Goal: Task Accomplishment & Management: Manage account settings

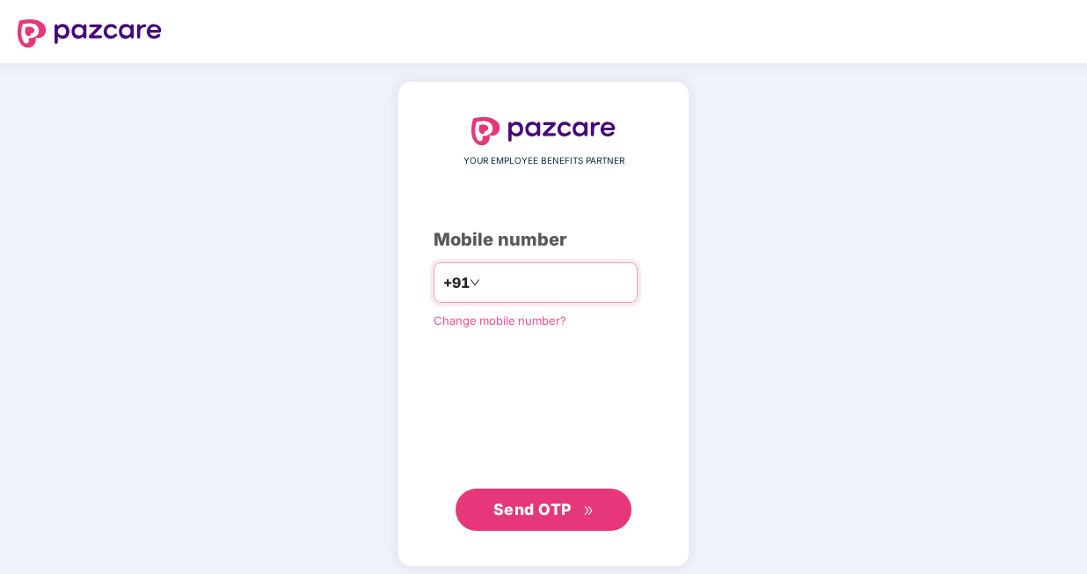
click at [484, 279] on input "number" at bounding box center [556, 282] width 144 height 28
type input "**********"
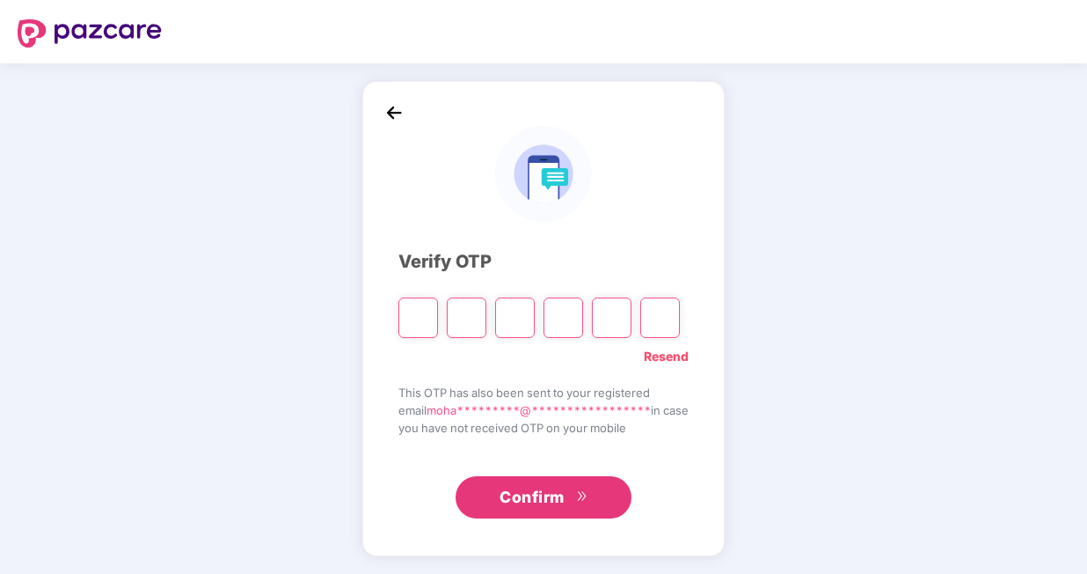
type input "*"
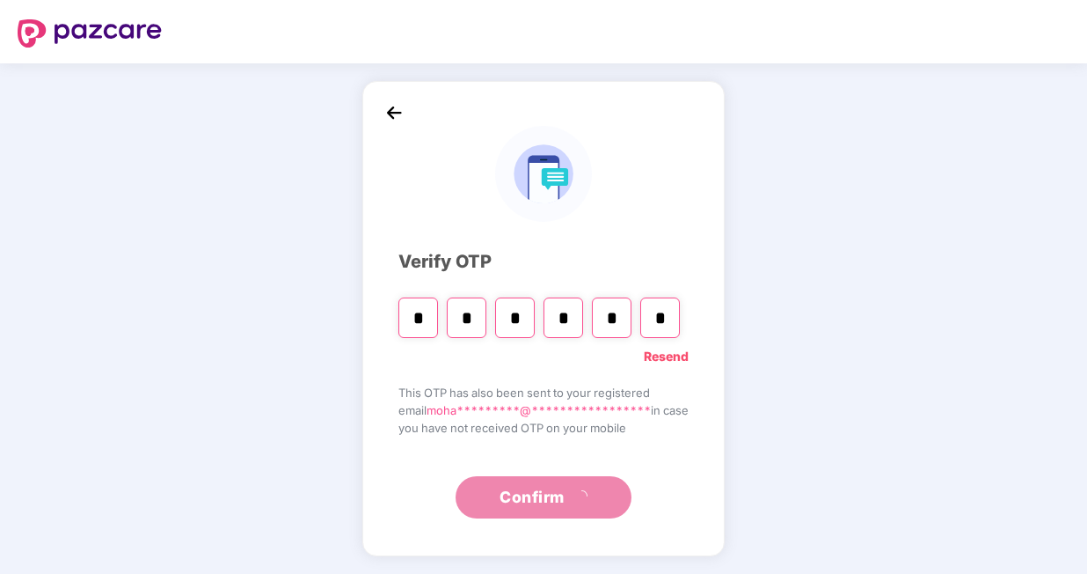
type input "*"
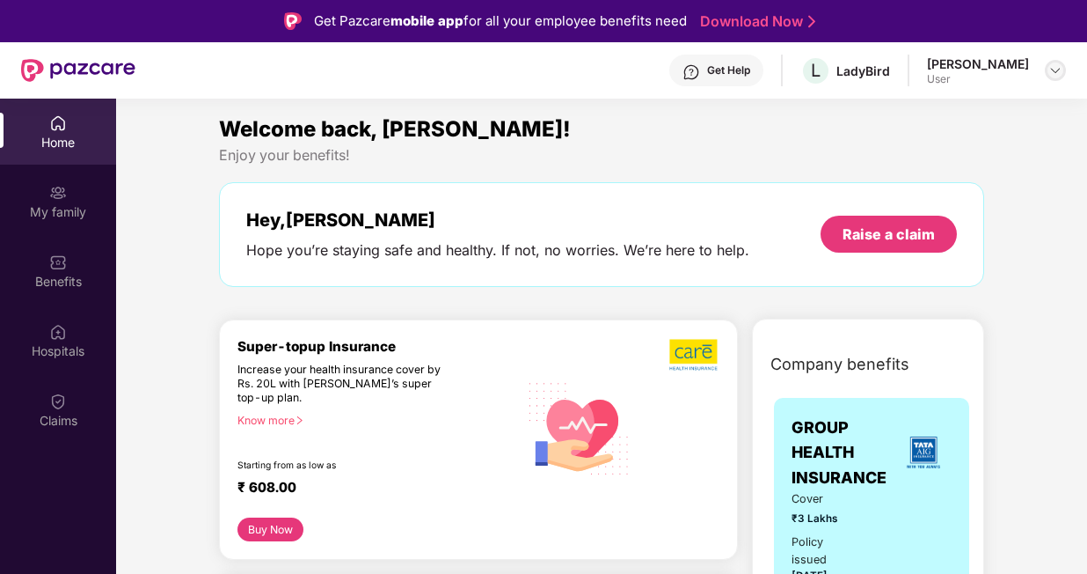
click at [1053, 69] on img at bounding box center [1056, 70] width 14 height 14
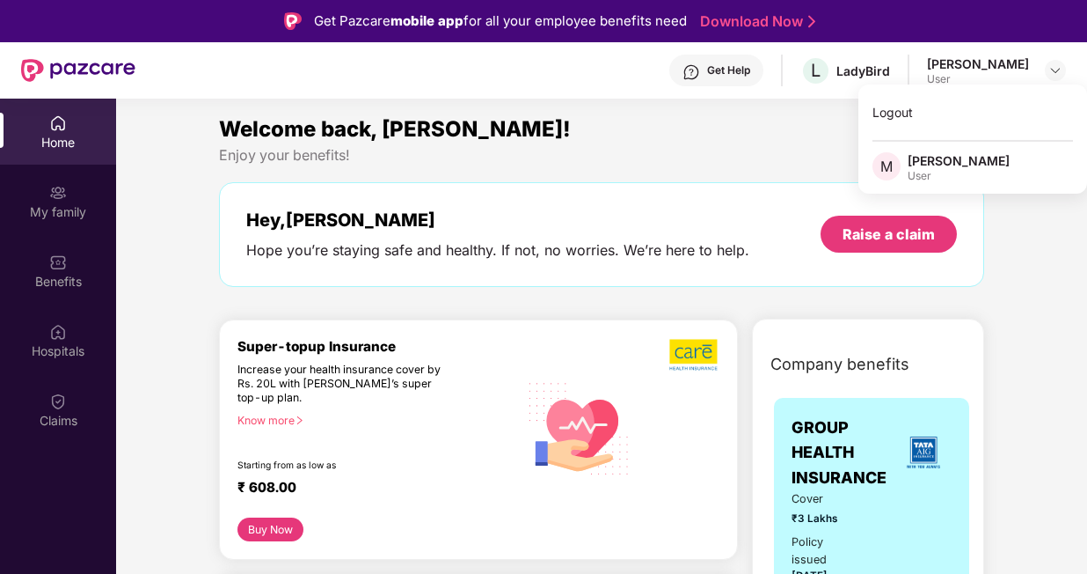
click at [935, 157] on div "[PERSON_NAME]" at bounding box center [959, 160] width 102 height 17
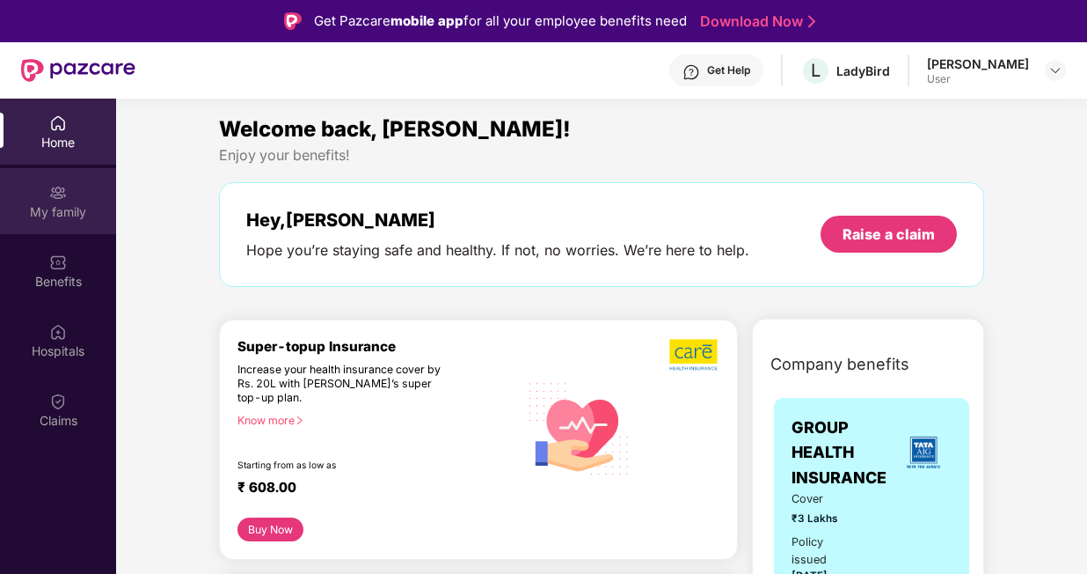
click at [76, 201] on div "My family" at bounding box center [58, 201] width 116 height 66
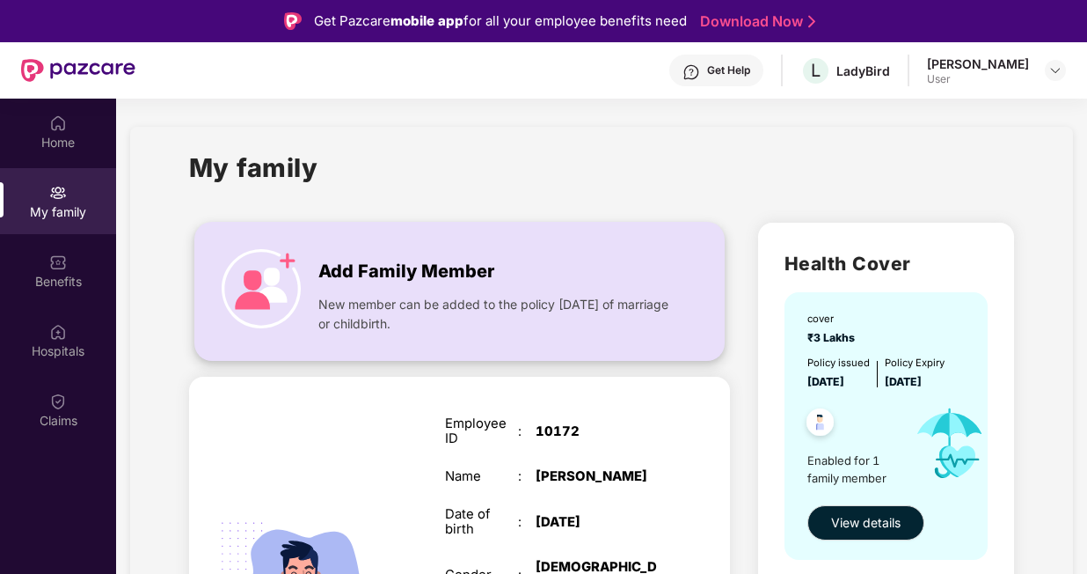
click at [353, 273] on span "Add Family Member" at bounding box center [406, 271] width 176 height 27
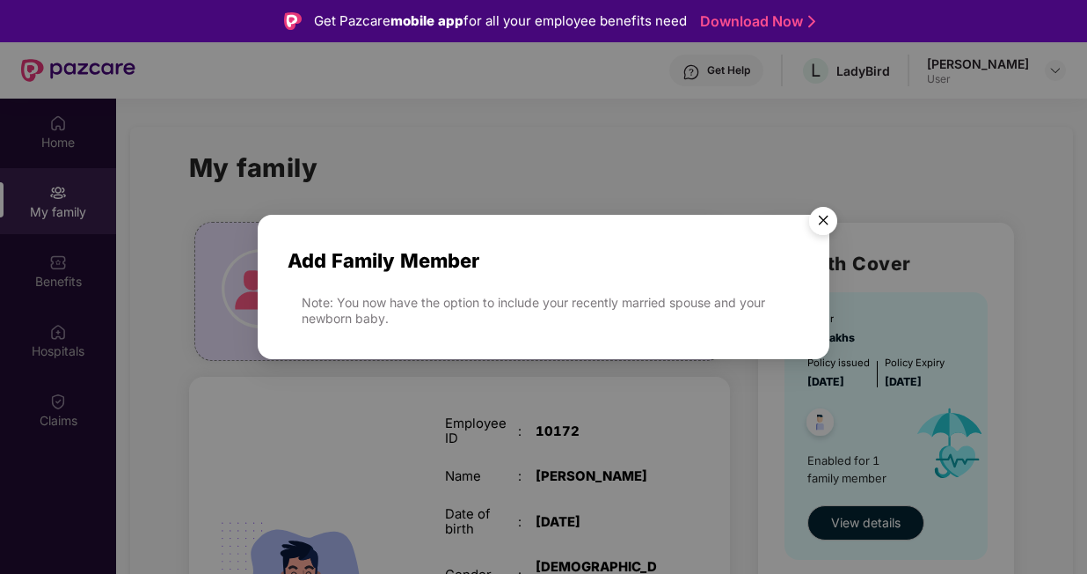
scroll to position [99, 0]
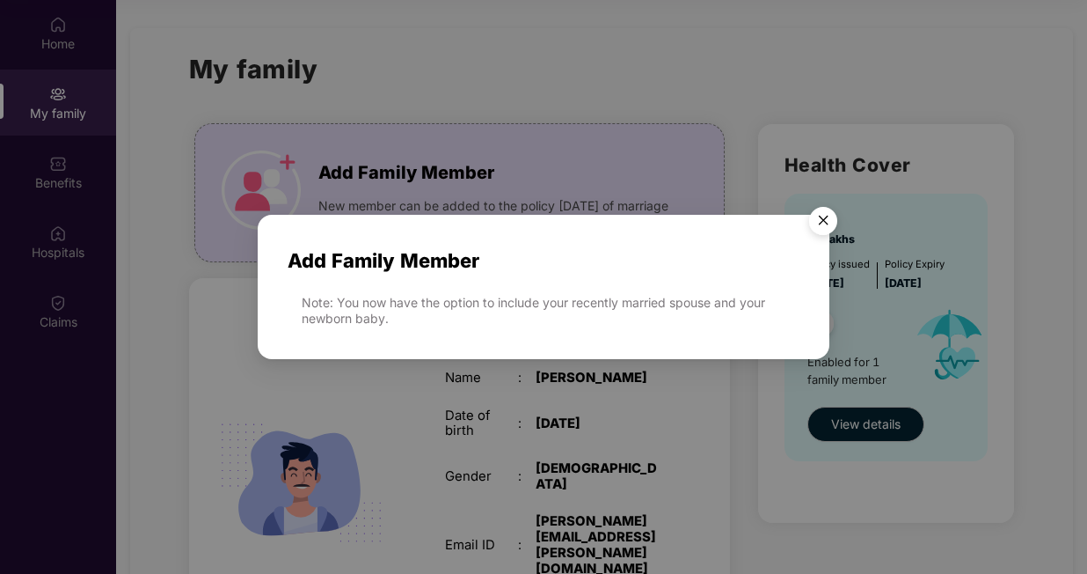
click at [688, 311] on div "Note: You now have the option to include your recently married spouse and your …" at bounding box center [550, 311] width 497 height 32
click at [826, 221] on img "Close" at bounding box center [823, 223] width 49 height 49
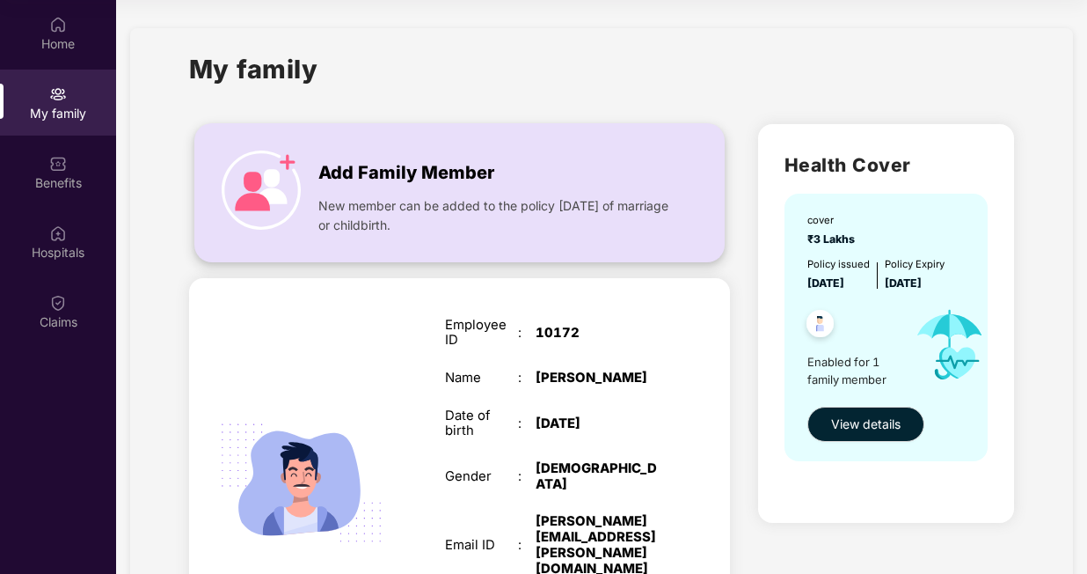
click at [264, 169] on img at bounding box center [261, 189] width 79 height 79
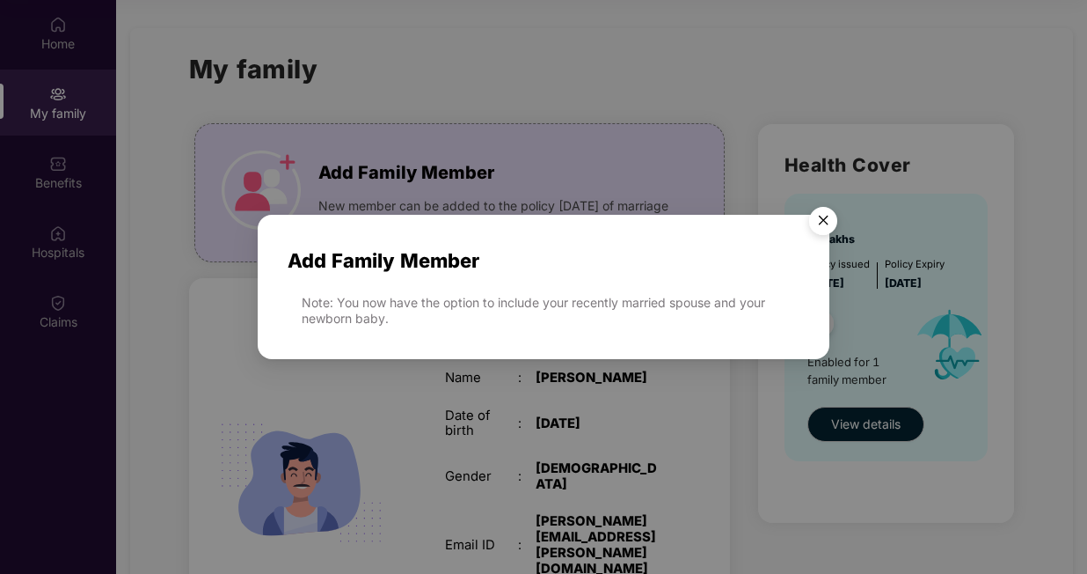
click at [754, 276] on div "Add Family Member Note: You now have the option to include your recently marrie…" at bounding box center [544, 278] width 572 height 126
click at [822, 220] on img "Close" at bounding box center [823, 223] width 49 height 49
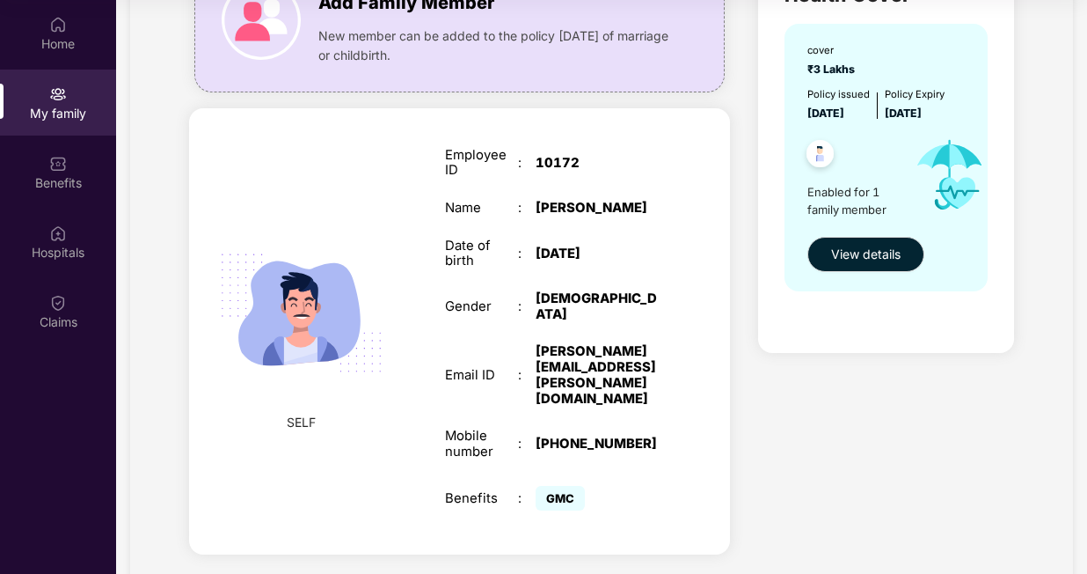
scroll to position [175, 0]
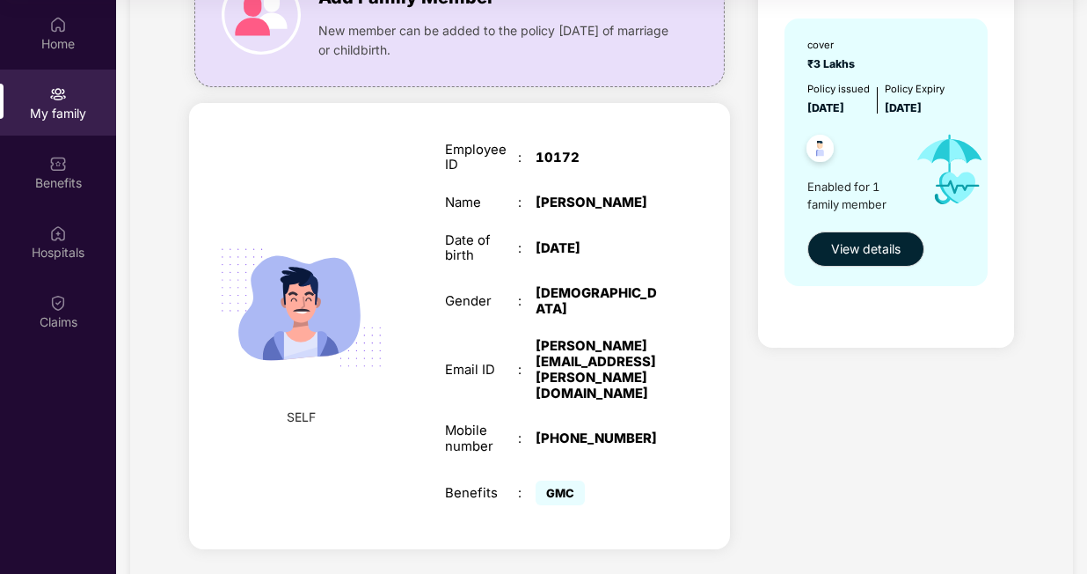
click at [556, 480] on span "GMC" at bounding box center [560, 492] width 49 height 25
click at [866, 244] on span "View details" at bounding box center [865, 248] width 69 height 19
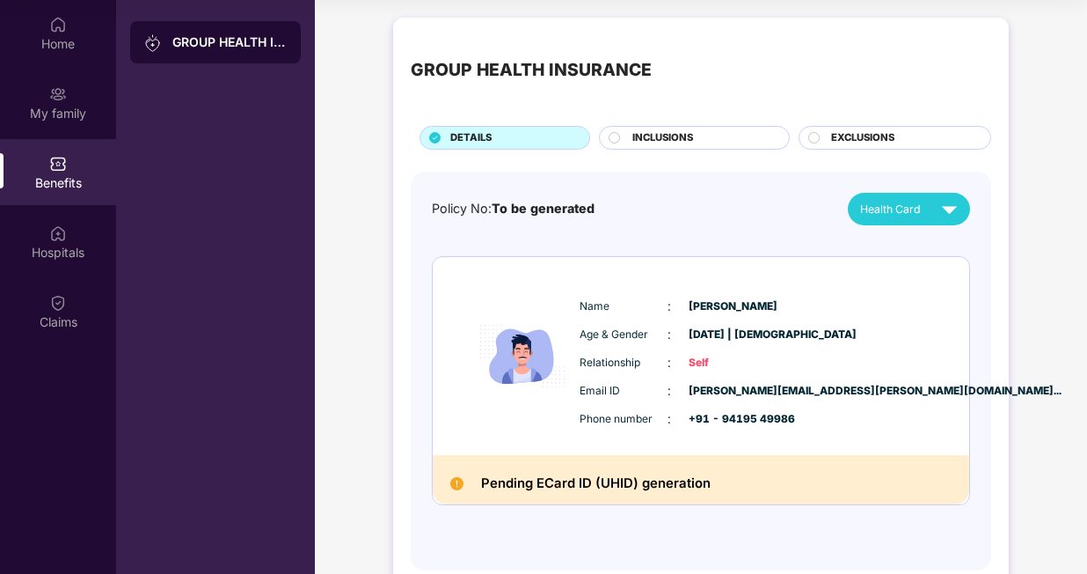
click at [613, 141] on circle at bounding box center [615, 137] width 11 height 11
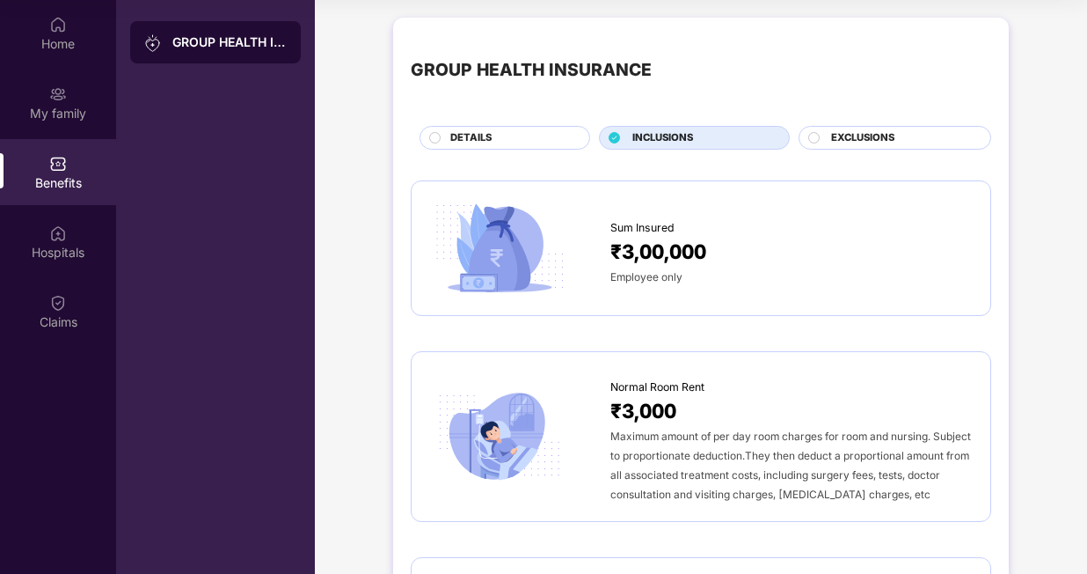
click at [828, 135] on div "EXCLUSIONS" at bounding box center [901, 139] width 159 height 18
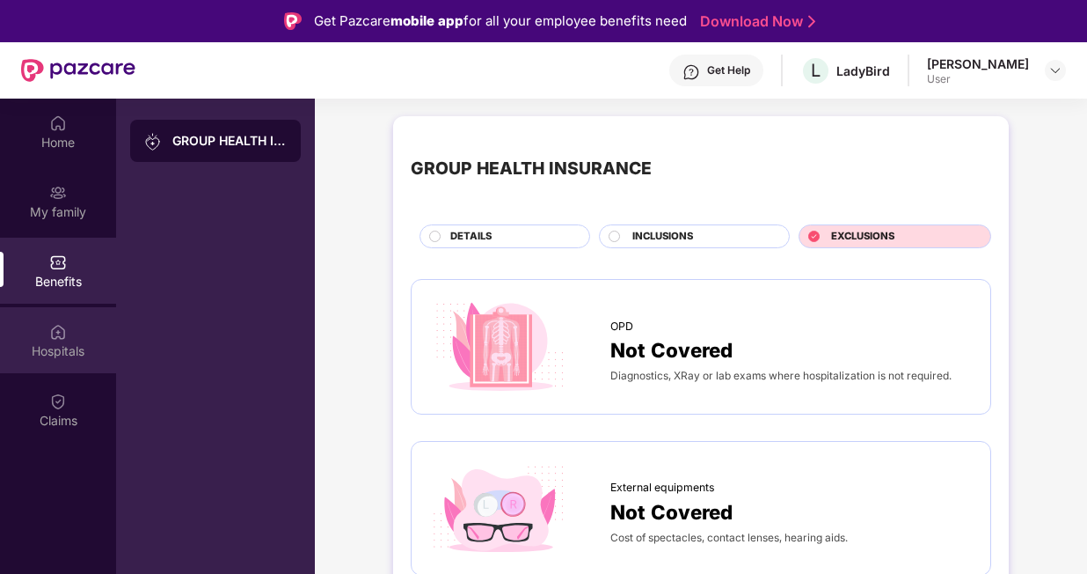
click at [77, 325] on div "Hospitals" at bounding box center [58, 340] width 116 height 66
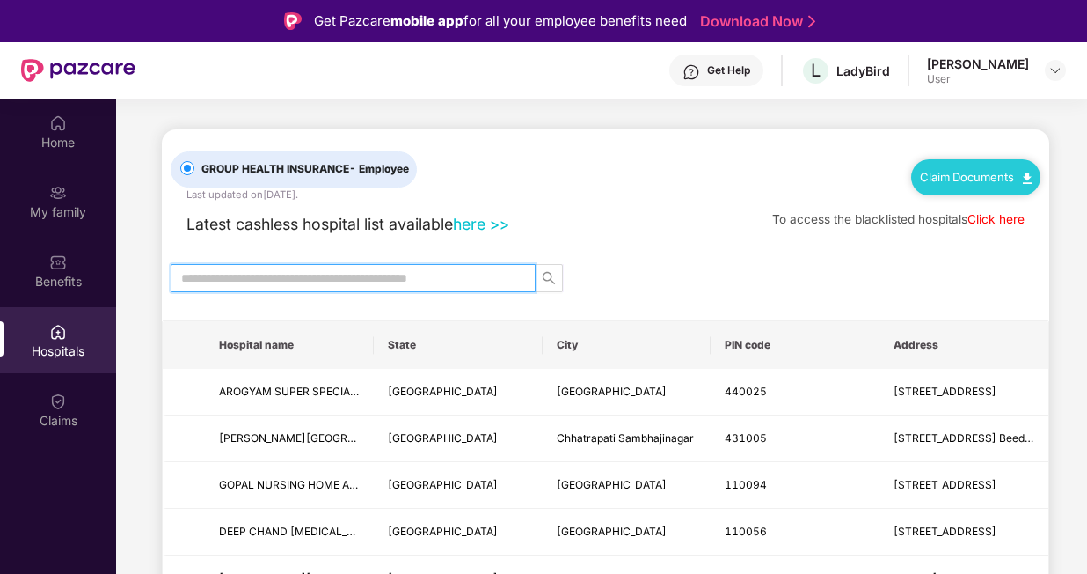
click at [331, 277] on input "text" at bounding box center [346, 277] width 330 height 19
type input "*"
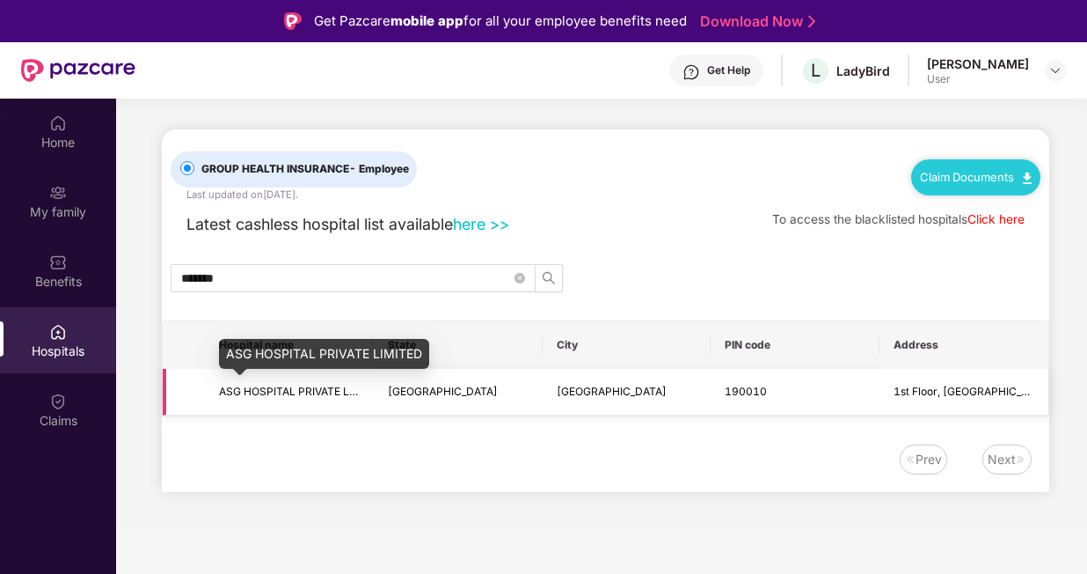
click at [282, 386] on span "ASG HOSPITAL PRIVATE LIMITED" at bounding box center [302, 390] width 166 height 13
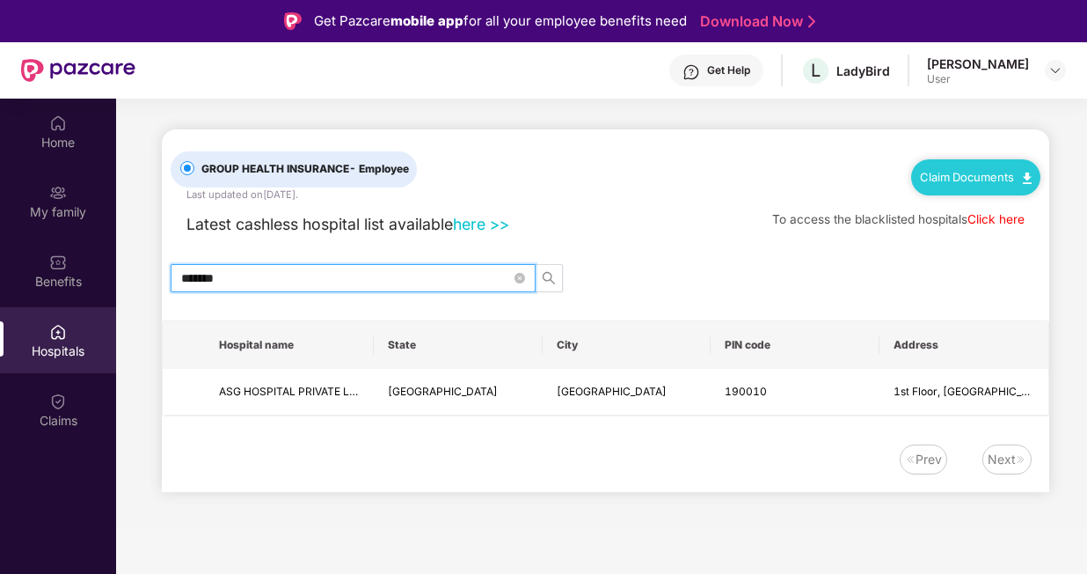
click at [244, 274] on input "*******" at bounding box center [346, 277] width 330 height 19
type input "********"
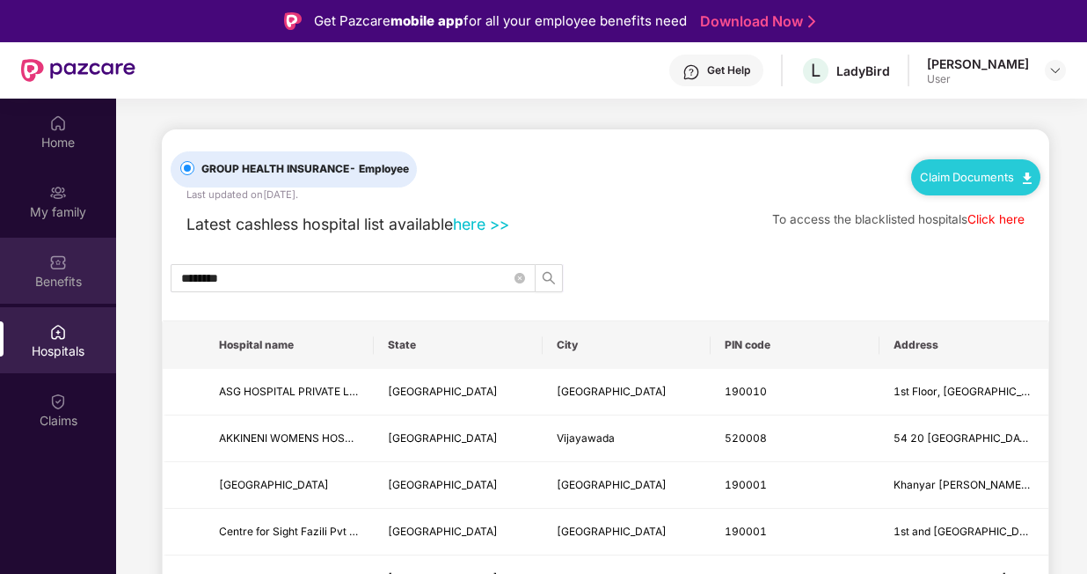
click at [58, 253] on img at bounding box center [58, 262] width 18 height 18
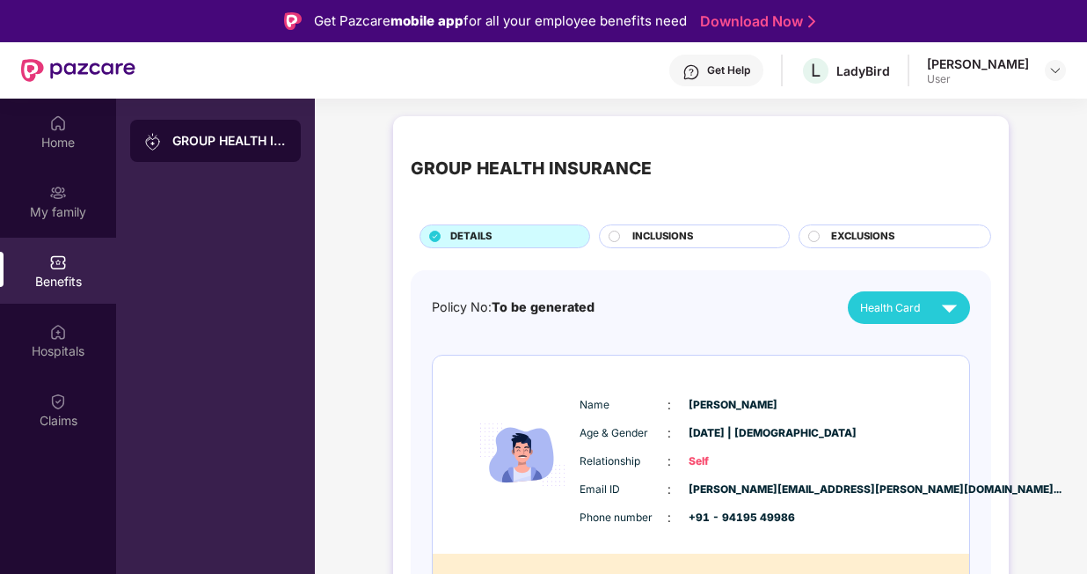
click at [624, 245] on div "INCLUSIONS" at bounding box center [702, 238] width 157 height 18
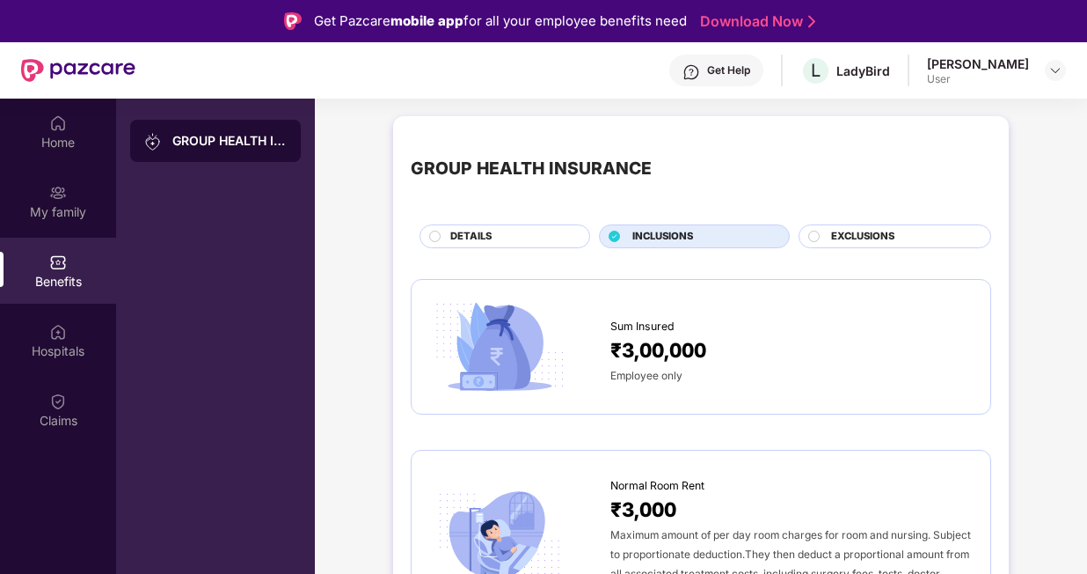
click at [820, 229] on div "EXCLUSIONS" at bounding box center [895, 236] width 193 height 24
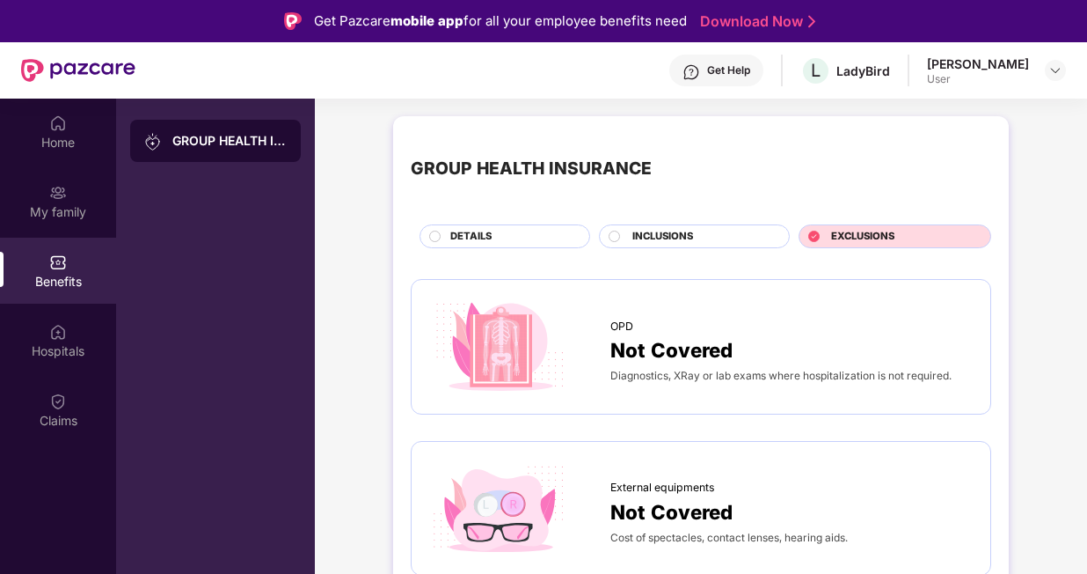
click at [665, 240] on span "INCLUSIONS" at bounding box center [662, 237] width 61 height 16
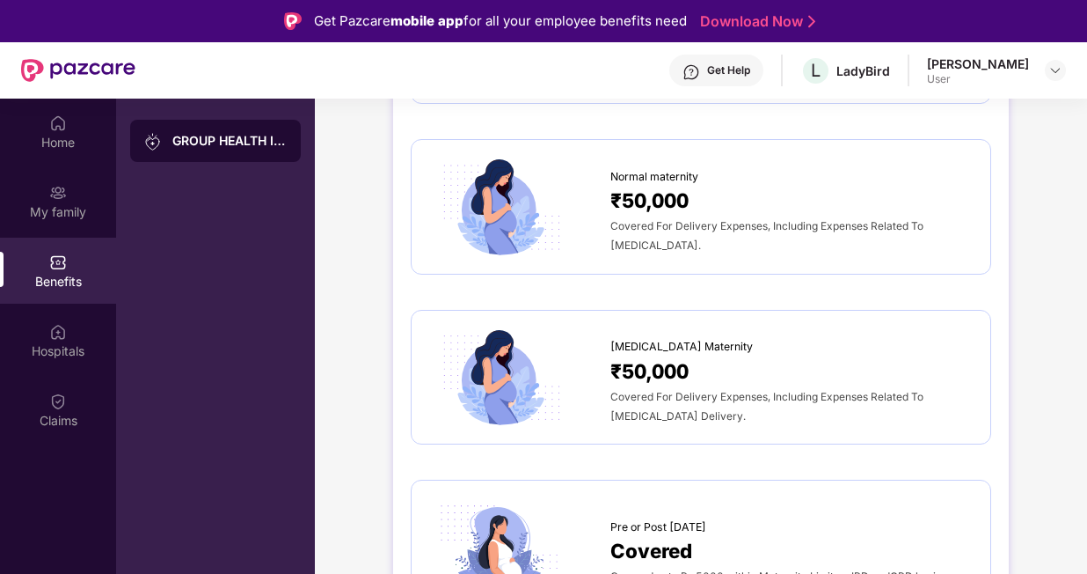
scroll to position [1841, 0]
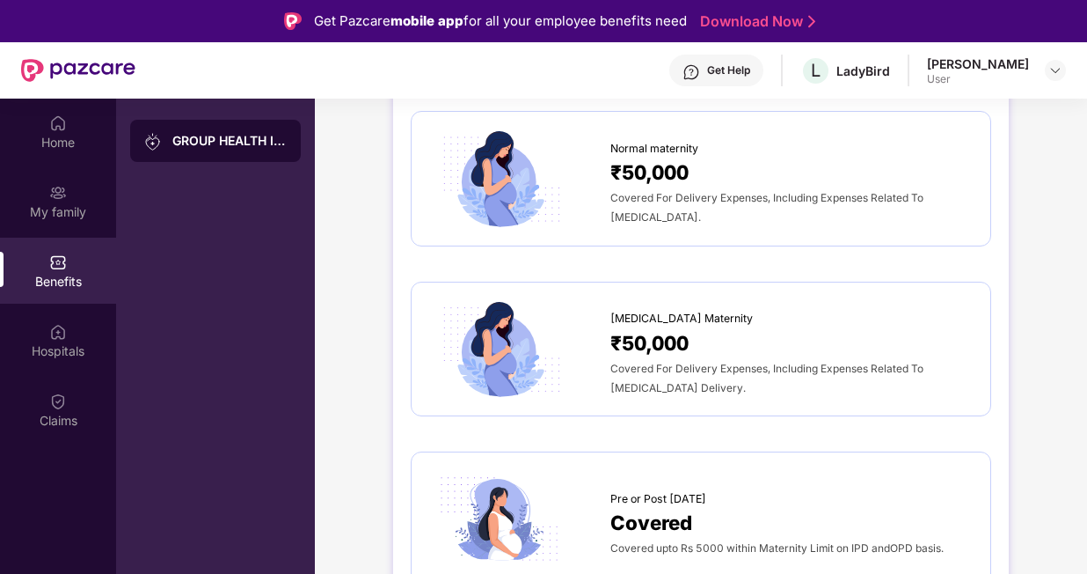
click at [1007, 76] on div "User" at bounding box center [978, 79] width 102 height 14
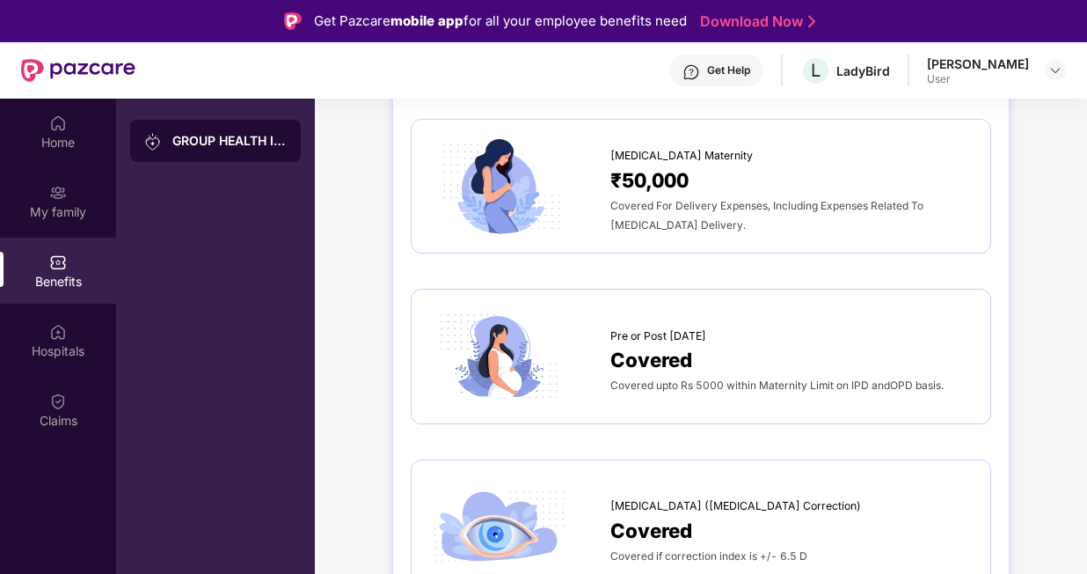
scroll to position [1995, 0]
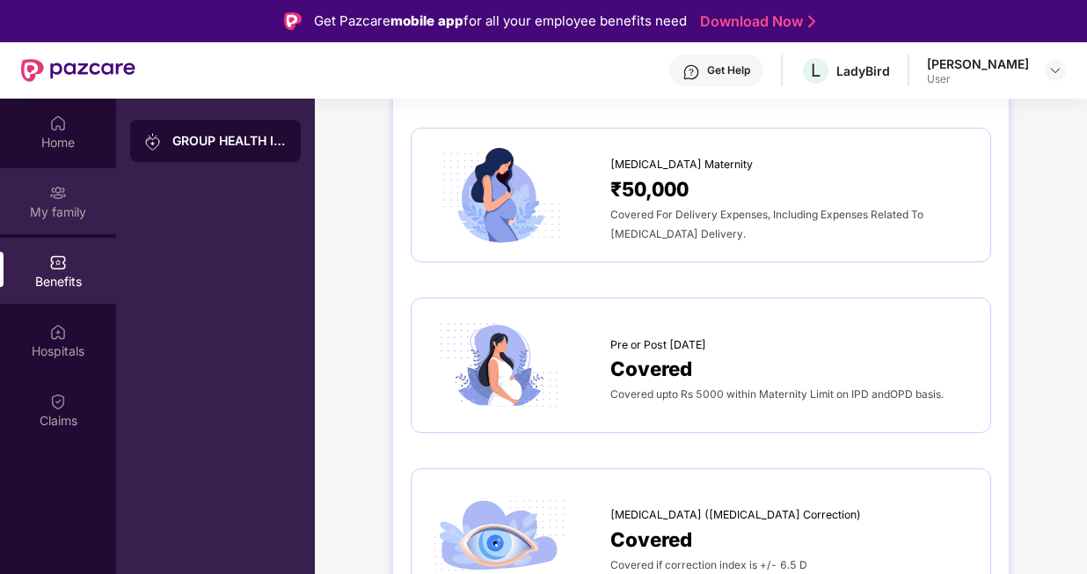
click at [62, 207] on div "My family" at bounding box center [58, 212] width 116 height 18
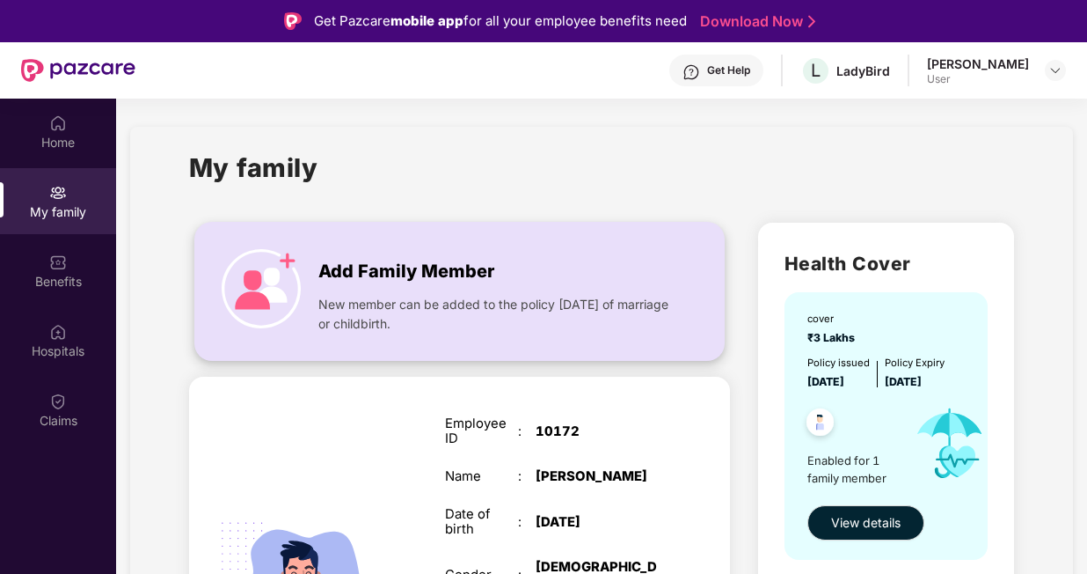
click at [367, 271] on span "Add Family Member" at bounding box center [406, 271] width 176 height 27
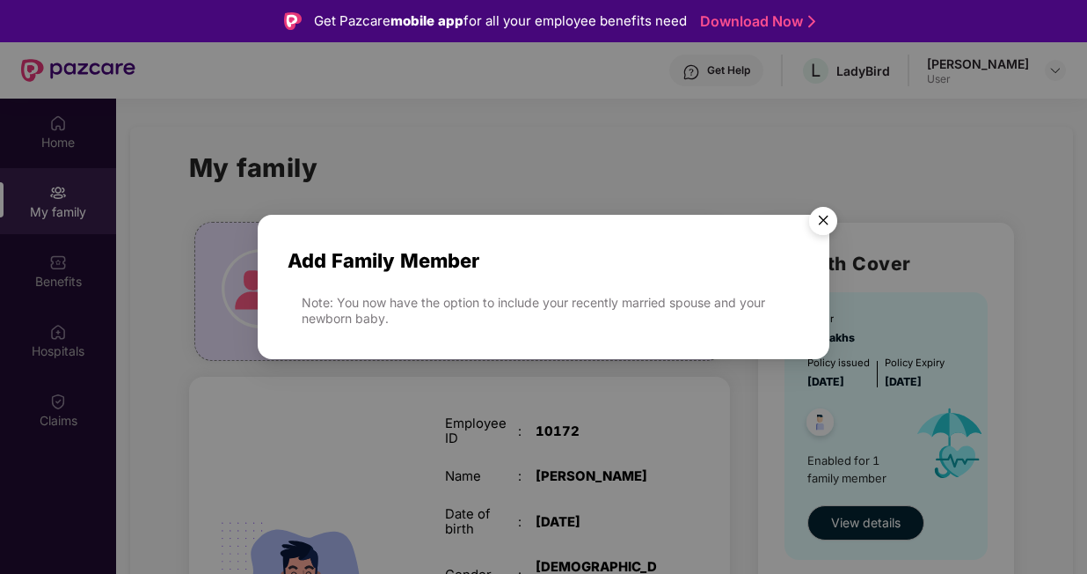
click at [818, 221] on img "Close" at bounding box center [823, 223] width 49 height 49
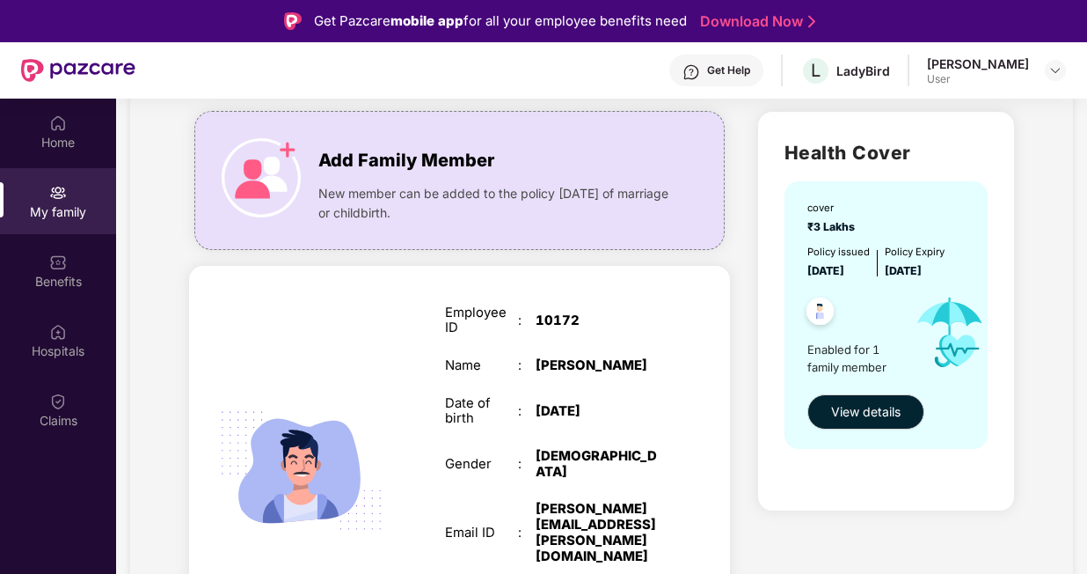
scroll to position [113, 0]
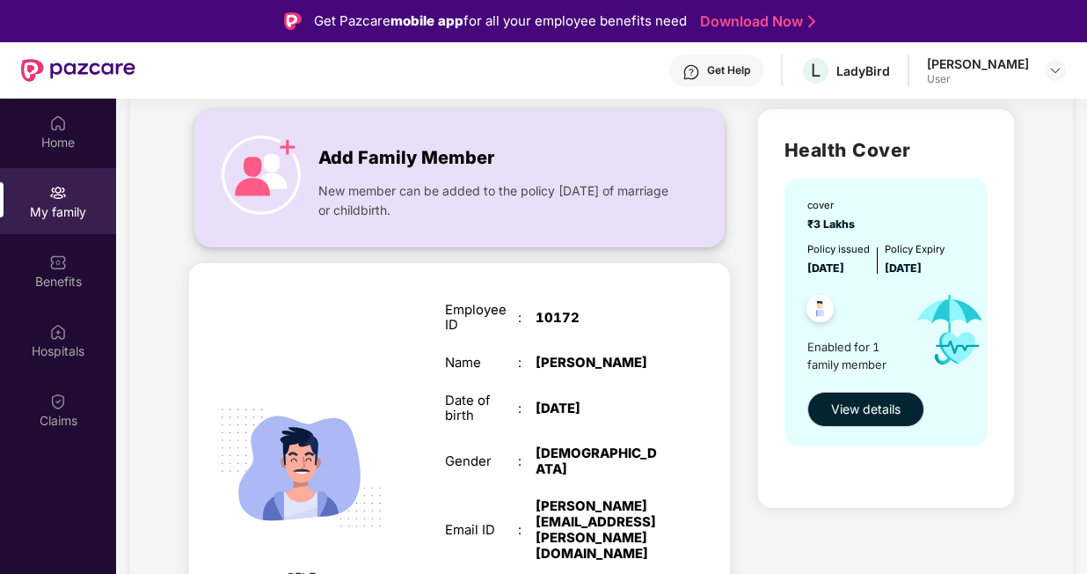
click at [385, 178] on div "New member can be added to the policy [DATE] of marriage or childbirth." at bounding box center [496, 196] width 357 height 48
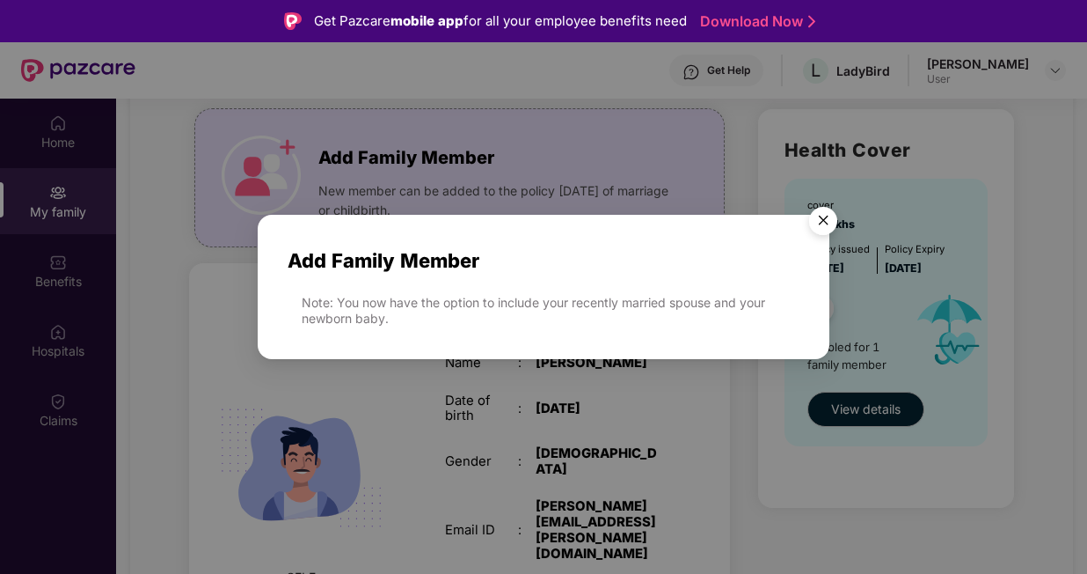
click at [822, 221] on img "Close" at bounding box center [823, 223] width 49 height 49
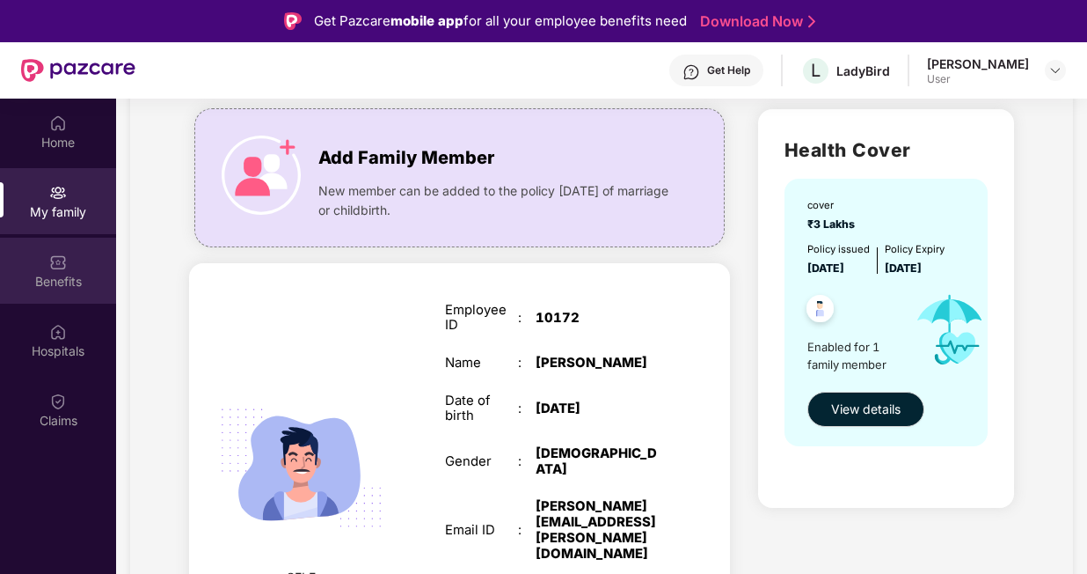
click at [59, 275] on div "Benefits" at bounding box center [58, 282] width 116 height 18
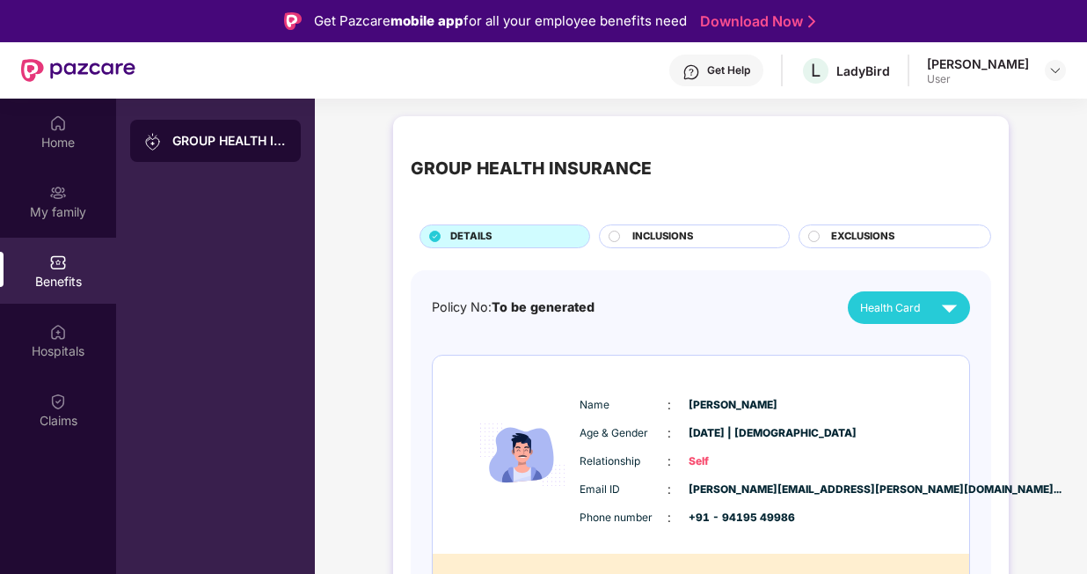
click at [639, 240] on span "INCLUSIONS" at bounding box center [662, 237] width 61 height 16
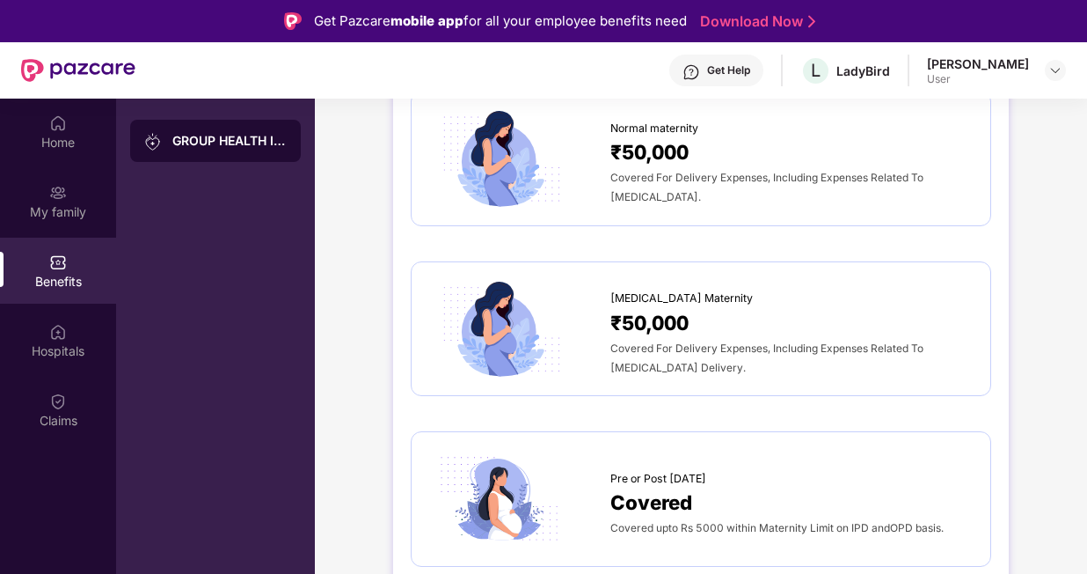
scroll to position [1845, 0]
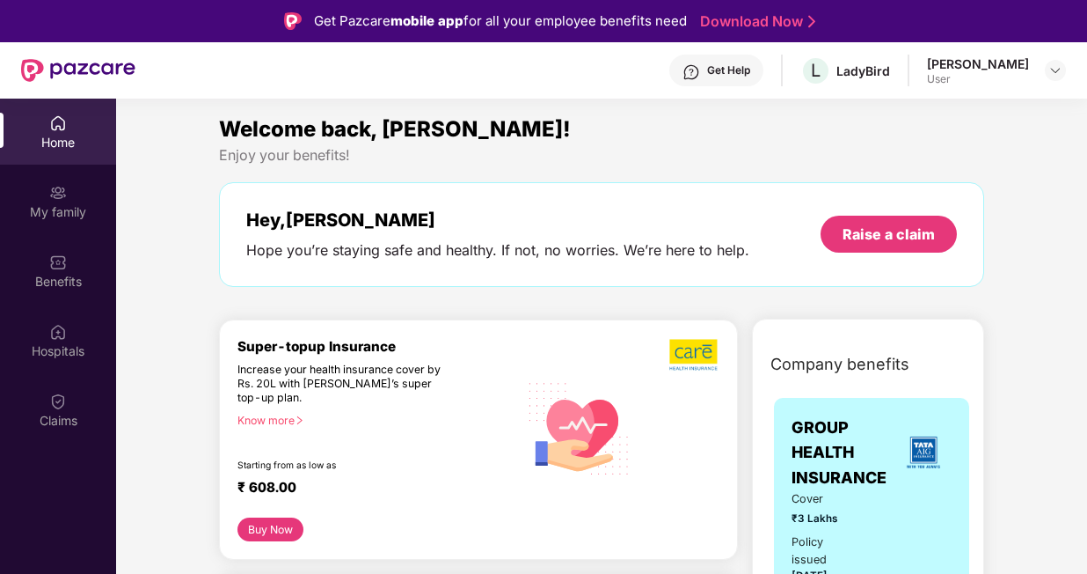
click at [282, 426] on div "Know more" at bounding box center [373, 419] width 271 height 12
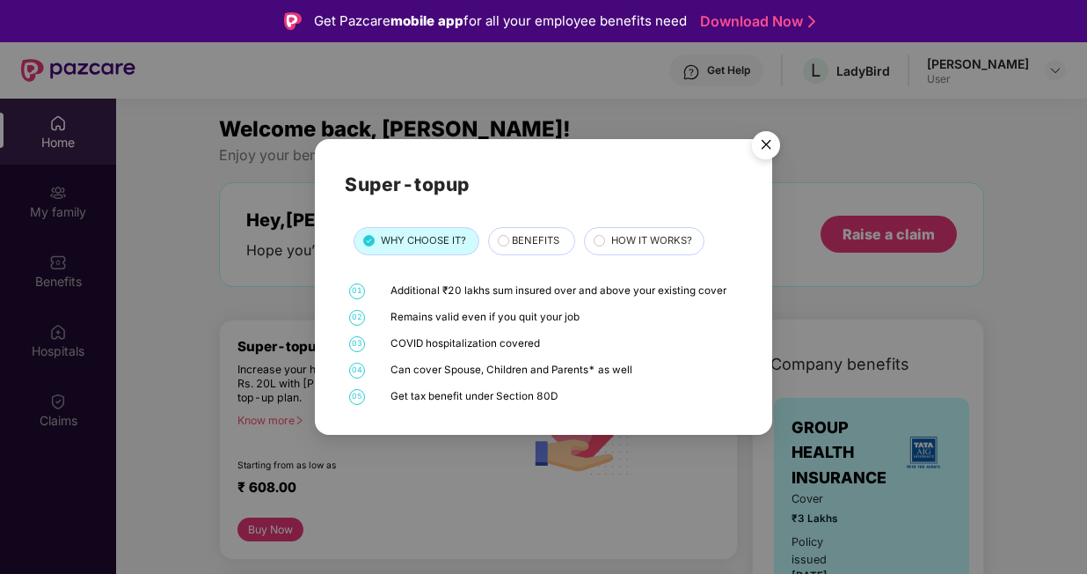
click at [530, 239] on span "BENEFITS" at bounding box center [536, 241] width 48 height 16
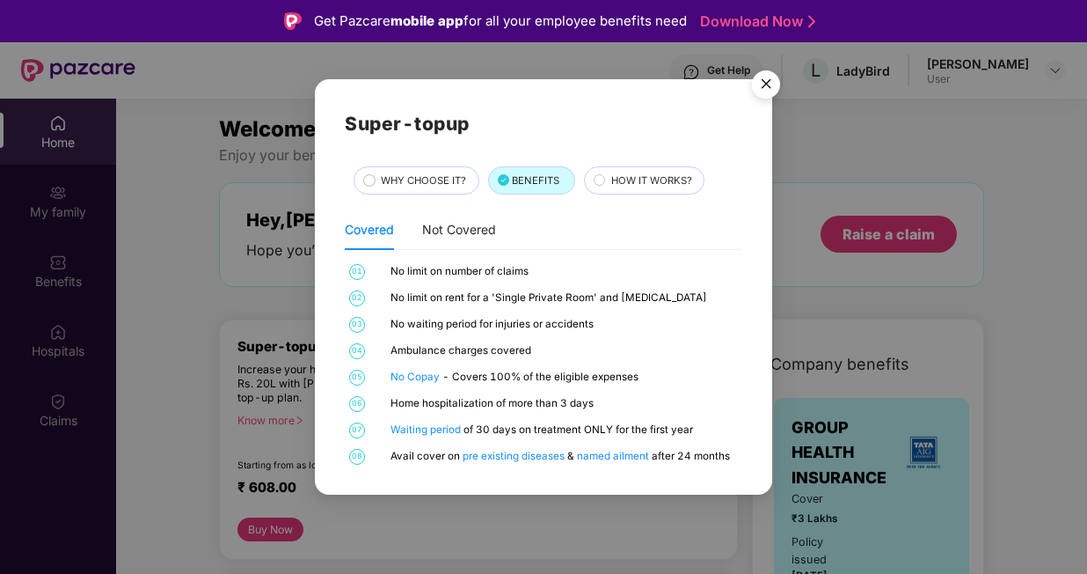
click at [624, 175] on span "HOW IT WORKS?" at bounding box center [651, 181] width 81 height 16
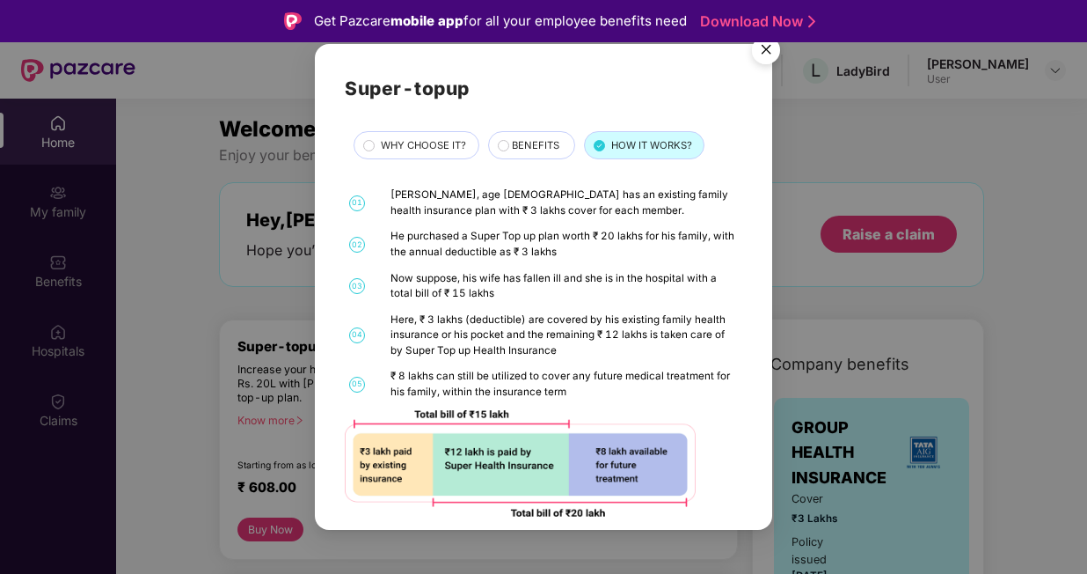
click at [424, 137] on div "WHY CHOOSE IT?" at bounding box center [416, 145] width 125 height 28
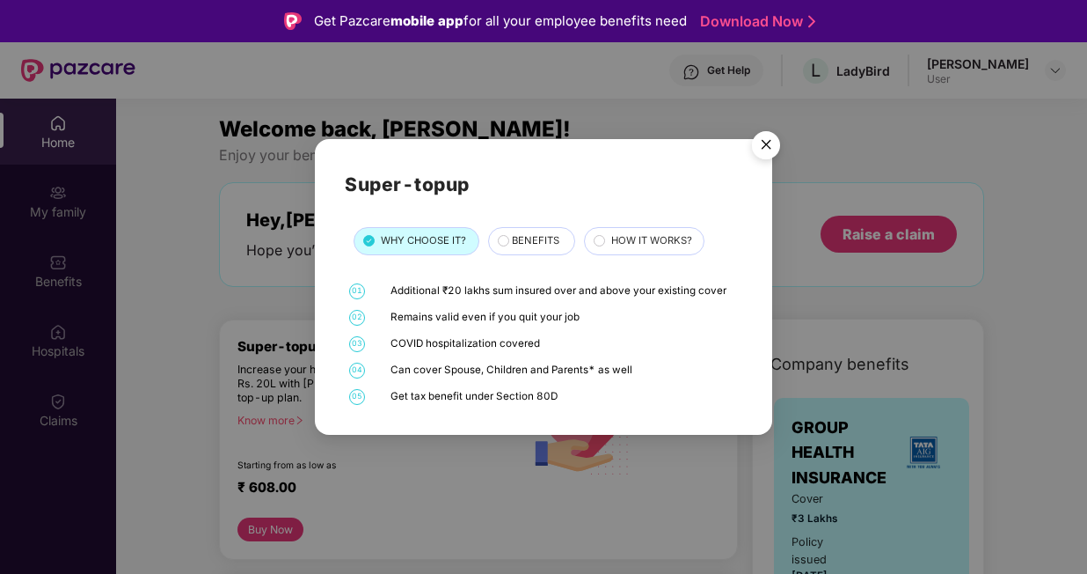
click at [764, 143] on img "Close" at bounding box center [766, 147] width 49 height 49
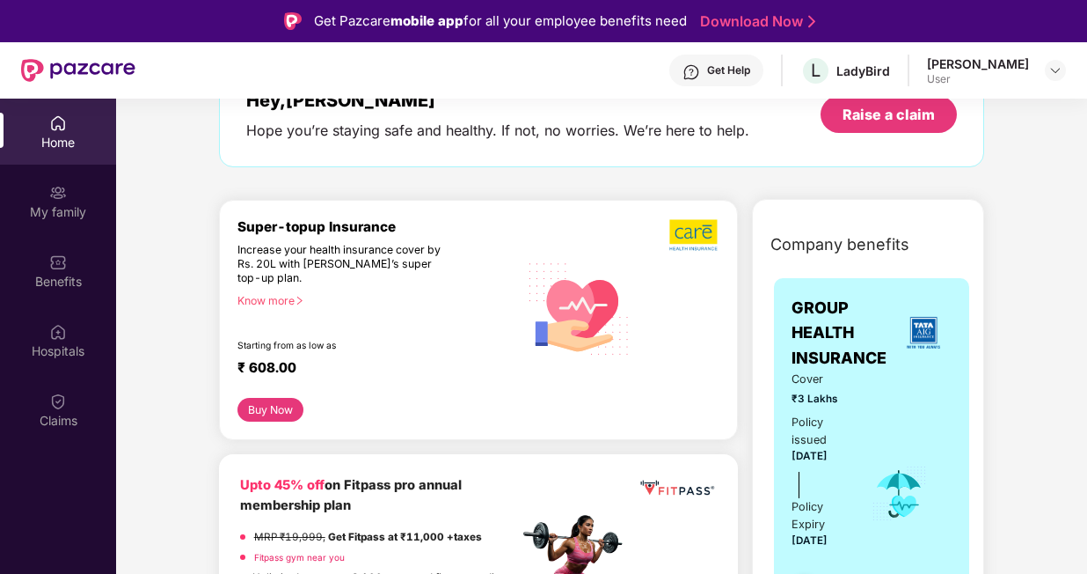
scroll to position [116, 0]
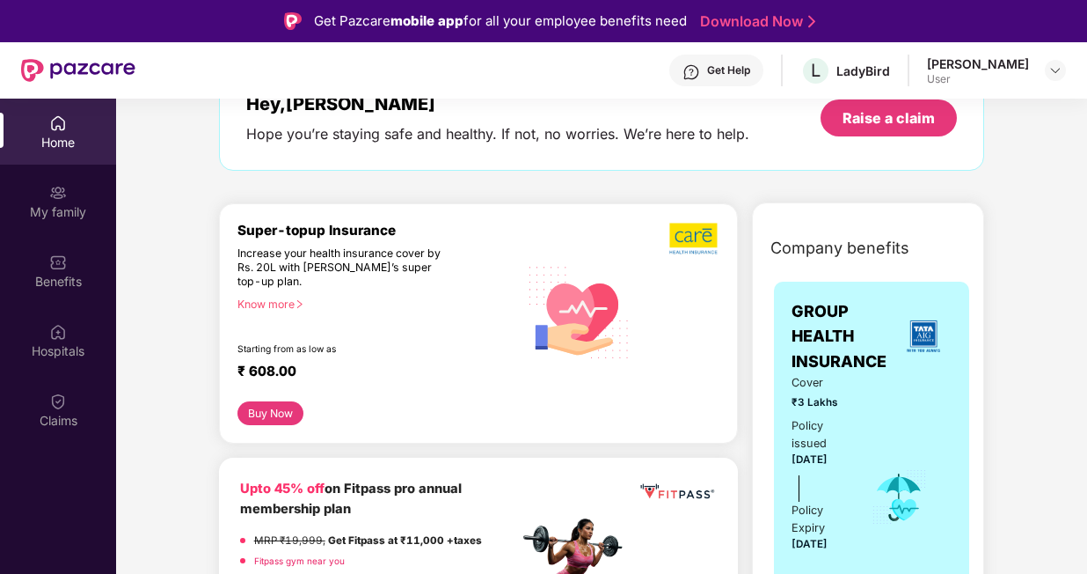
click at [382, 417] on div "Buy Now" at bounding box center [479, 413] width 483 height 25
click at [287, 418] on button "Buy Now" at bounding box center [271, 413] width 67 height 25
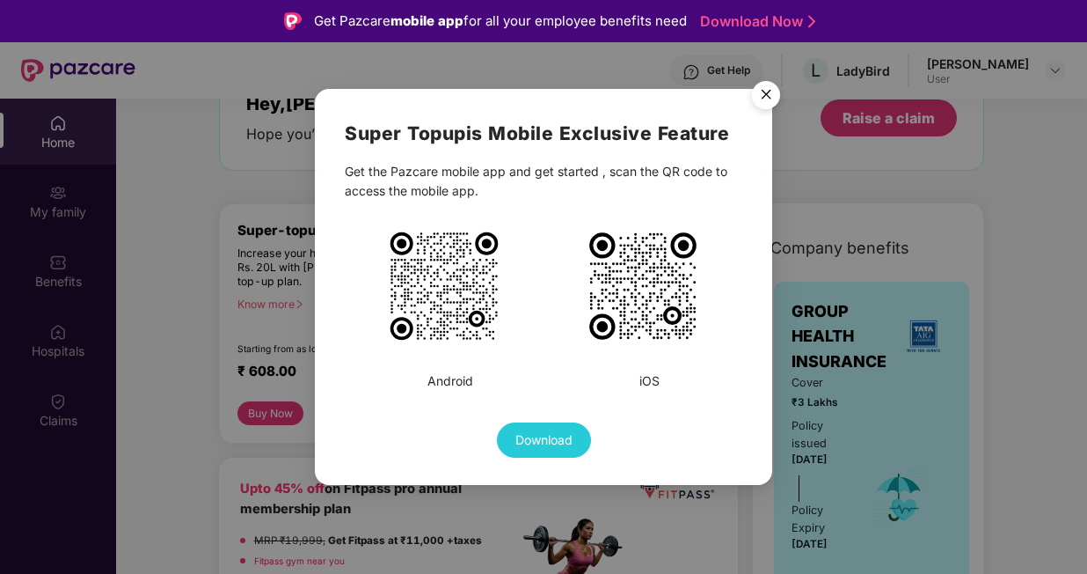
click at [439, 285] on img at bounding box center [444, 286] width 114 height 114
click at [463, 322] on img at bounding box center [444, 286] width 114 height 114
click at [554, 440] on span "Download" at bounding box center [543, 439] width 57 height 19
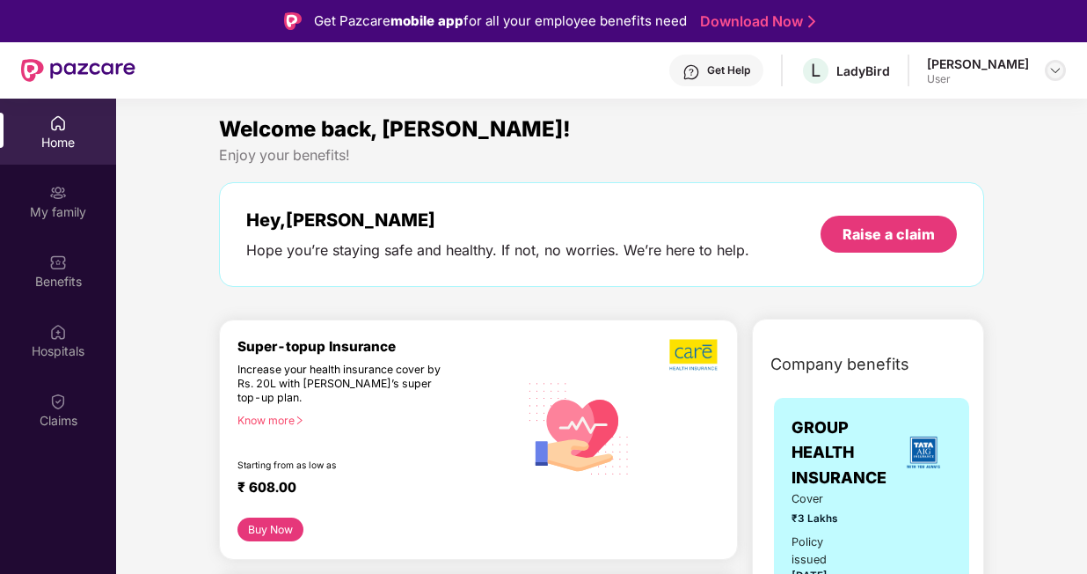
click at [1056, 70] on img at bounding box center [1056, 70] width 14 height 14
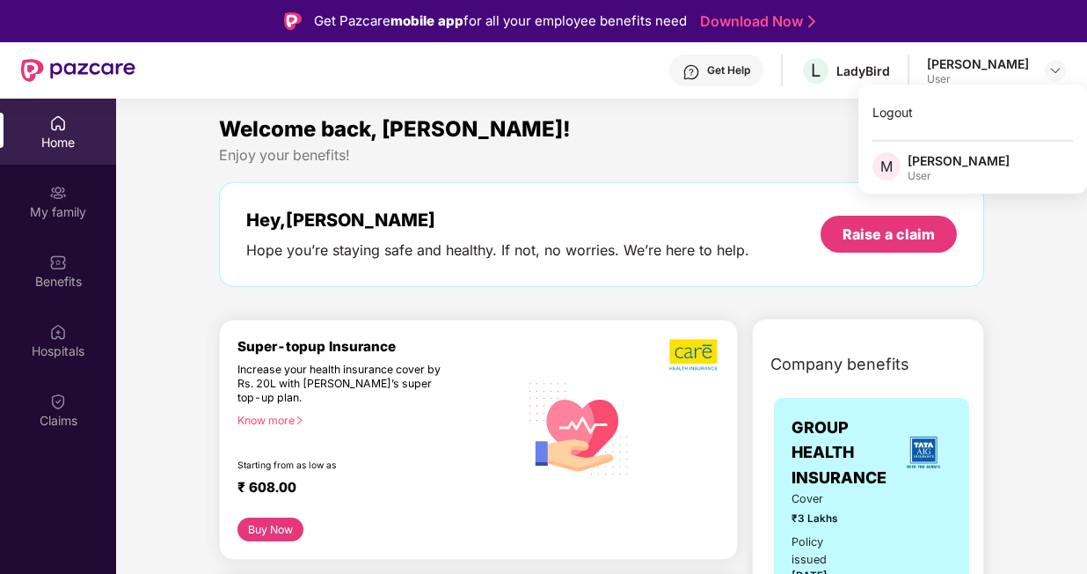
click at [943, 173] on div "User" at bounding box center [959, 176] width 102 height 14
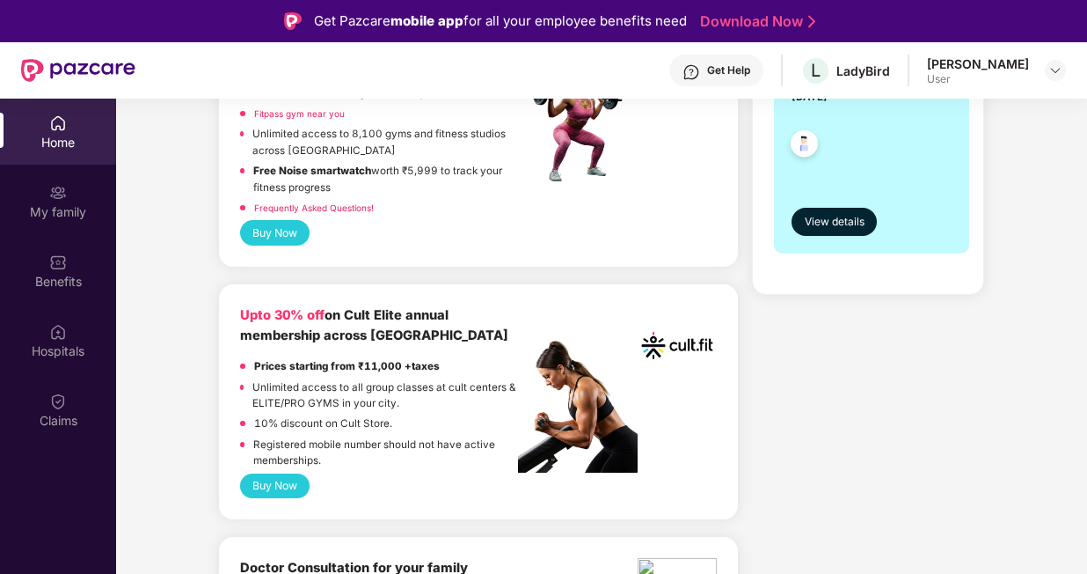
scroll to position [541, 0]
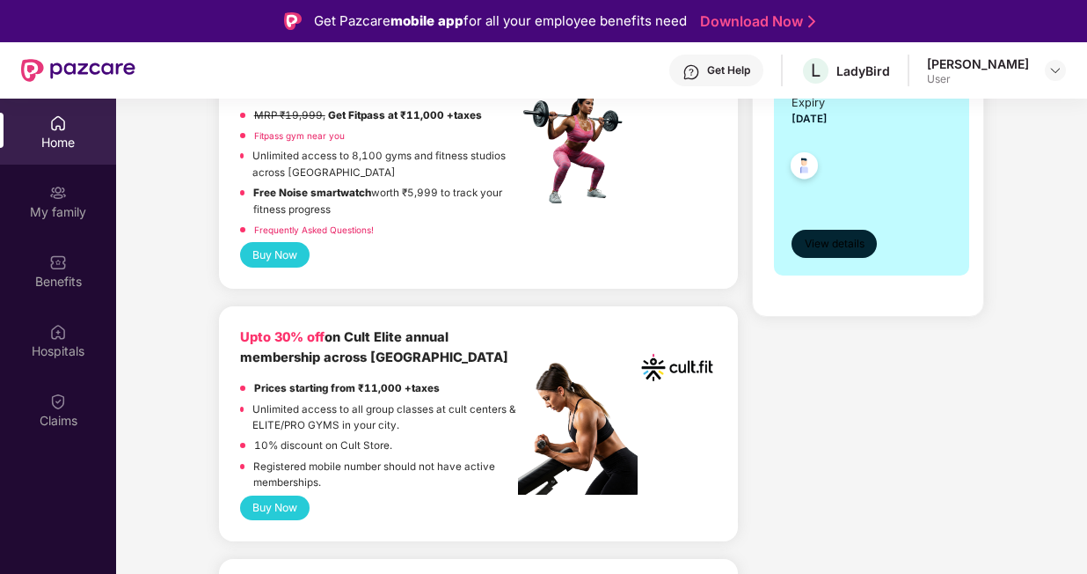
click at [825, 245] on span "View details" at bounding box center [835, 244] width 60 height 17
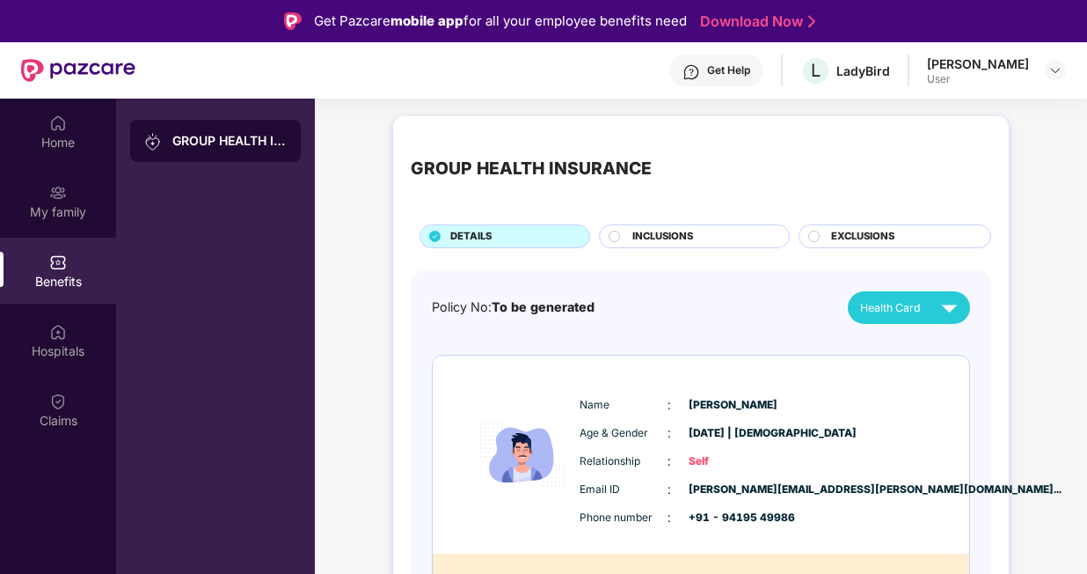
scroll to position [40, 0]
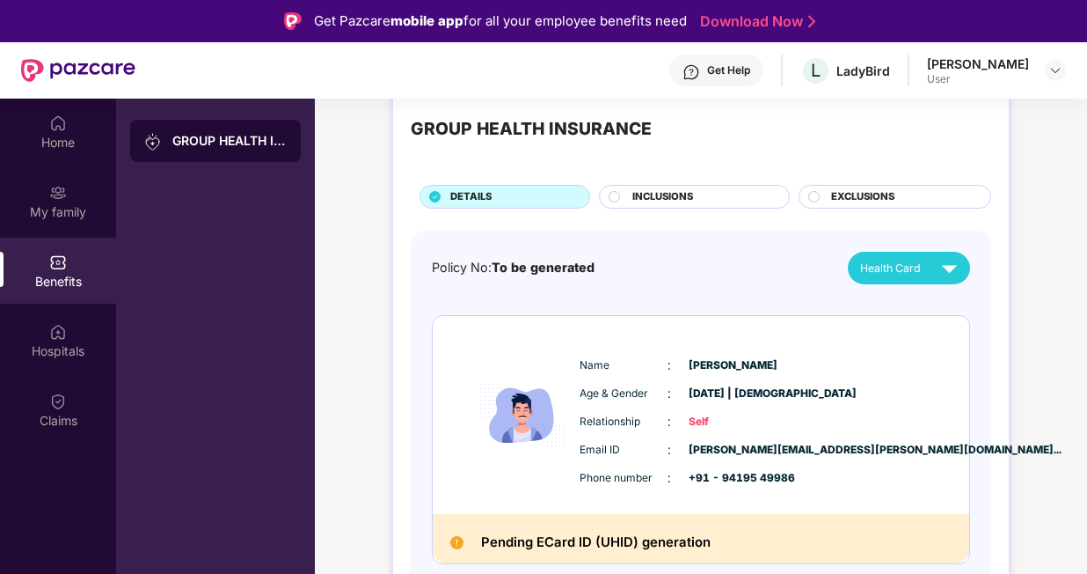
click at [513, 536] on h2 "Pending ECard ID (UHID) generation" at bounding box center [596, 542] width 230 height 22
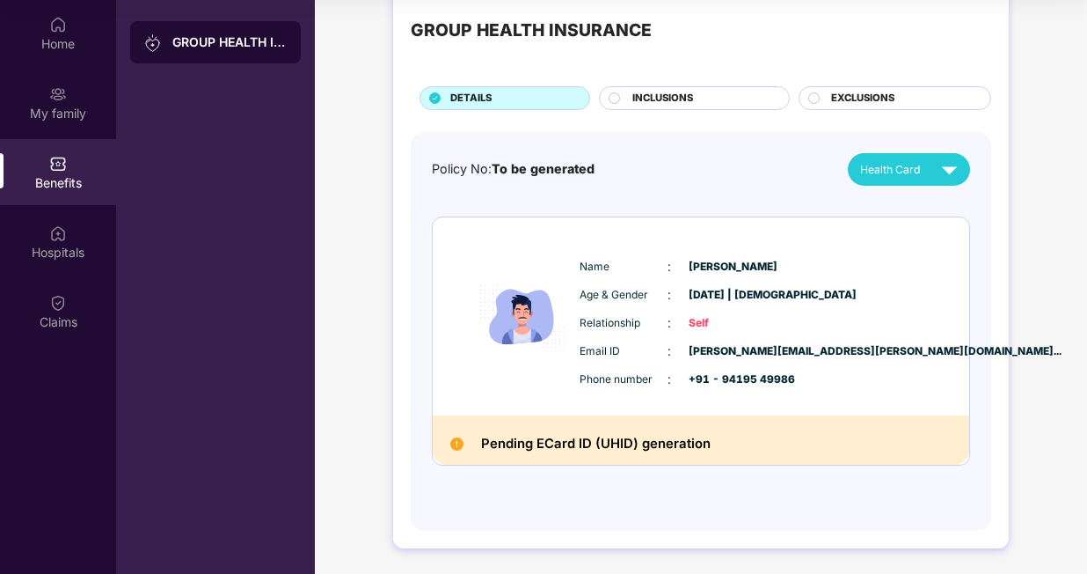
click at [455, 440] on img at bounding box center [456, 443] width 13 height 13
click at [69, 48] on div "Home" at bounding box center [58, 44] width 116 height 18
